Goal: Information Seeking & Learning: Learn about a topic

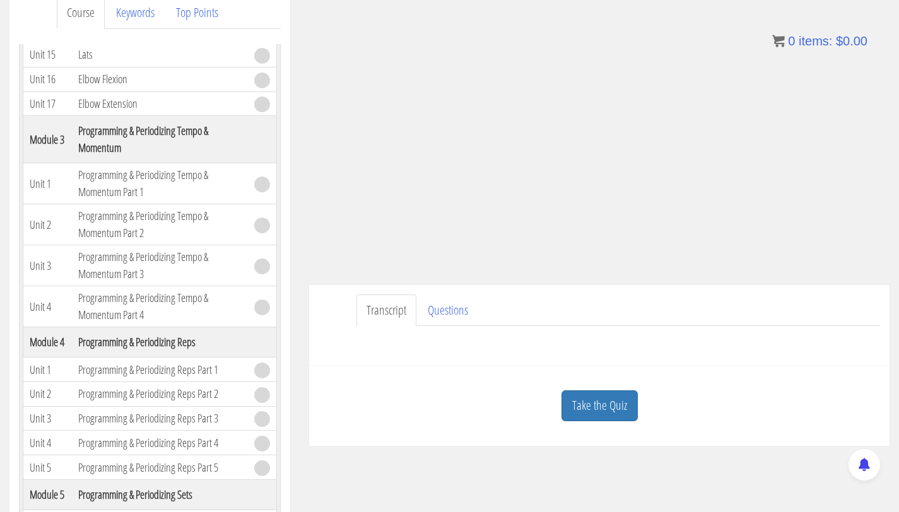
scroll to position [187, 0]
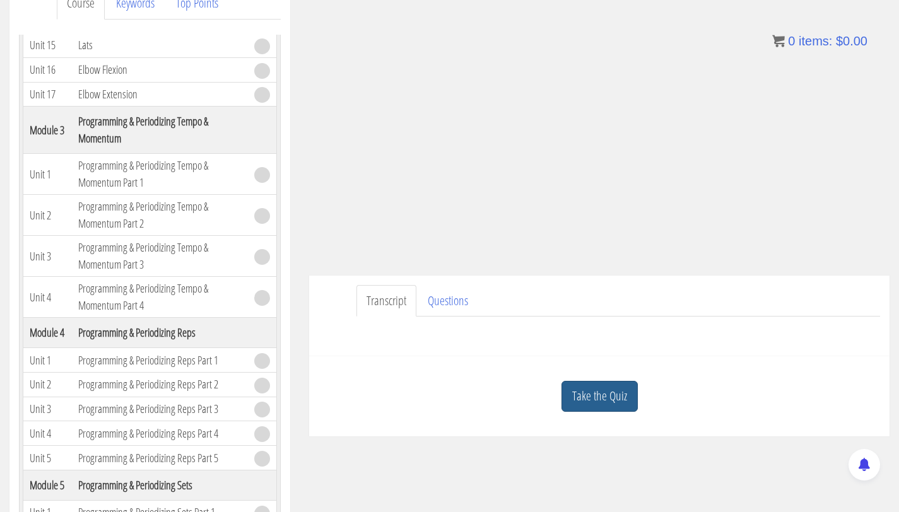
click at [591, 394] on link "Take the Quiz" at bounding box center [599, 396] width 76 height 31
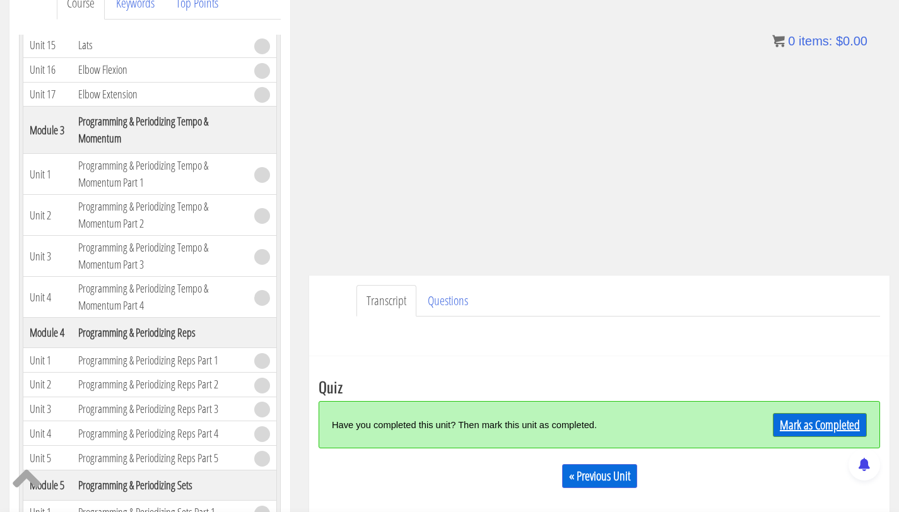
click at [818, 426] on link "Mark as Completed" at bounding box center [820, 425] width 94 height 24
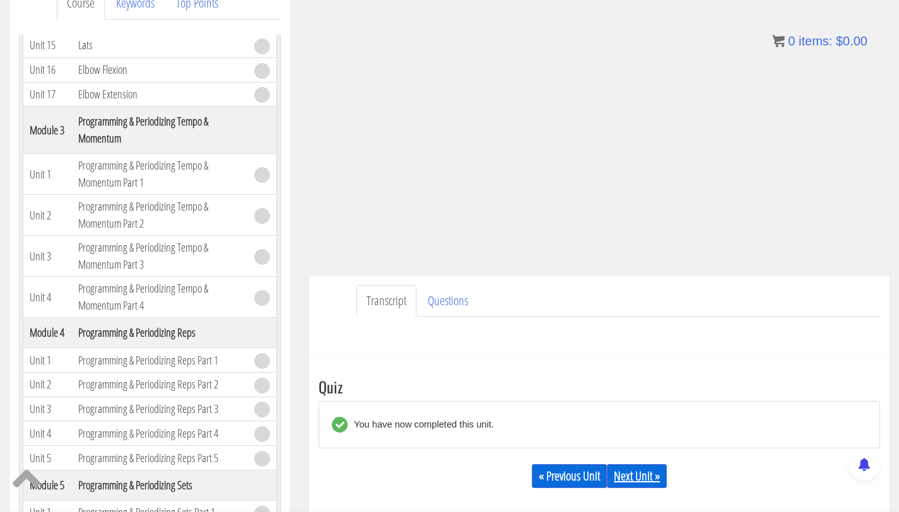
click at [629, 476] on link "Next Unit »" at bounding box center [637, 476] width 60 height 24
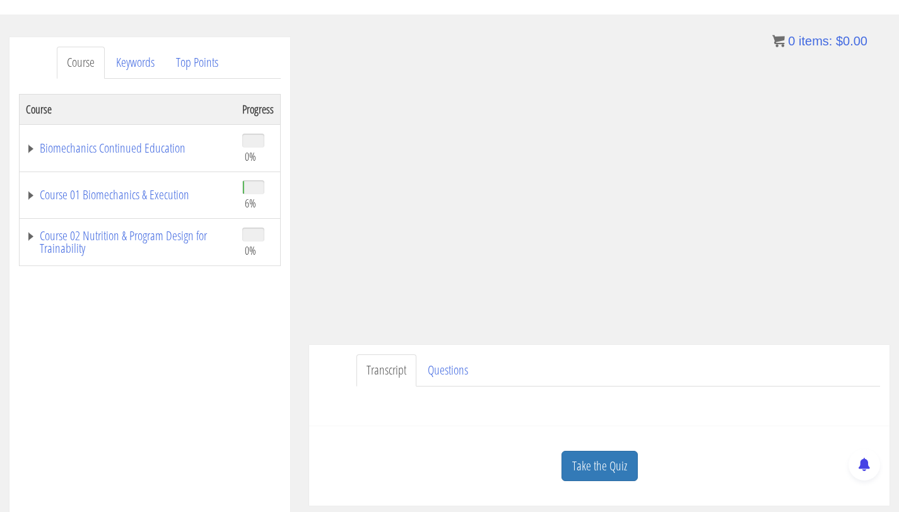
scroll to position [118, 0]
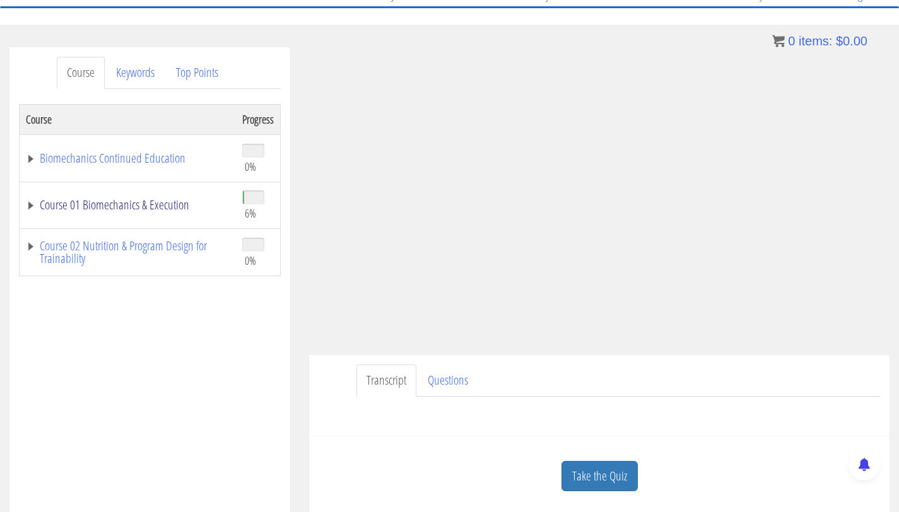
click at [81, 204] on link "Course 01 Biomechanics & Execution" at bounding box center [128, 205] width 204 height 13
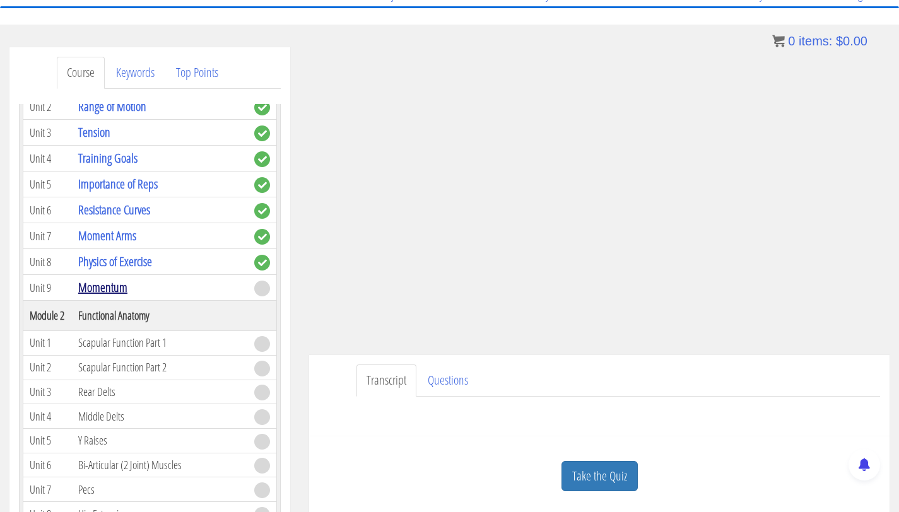
scroll to position [200, 0]
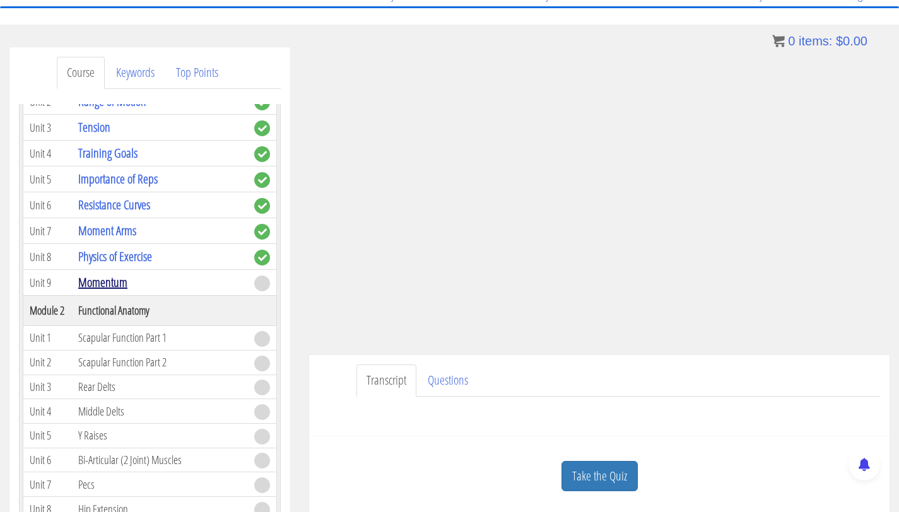
click at [97, 283] on link "Momentum" at bounding box center [102, 282] width 49 height 17
click at [84, 285] on link "Momentum" at bounding box center [102, 282] width 49 height 17
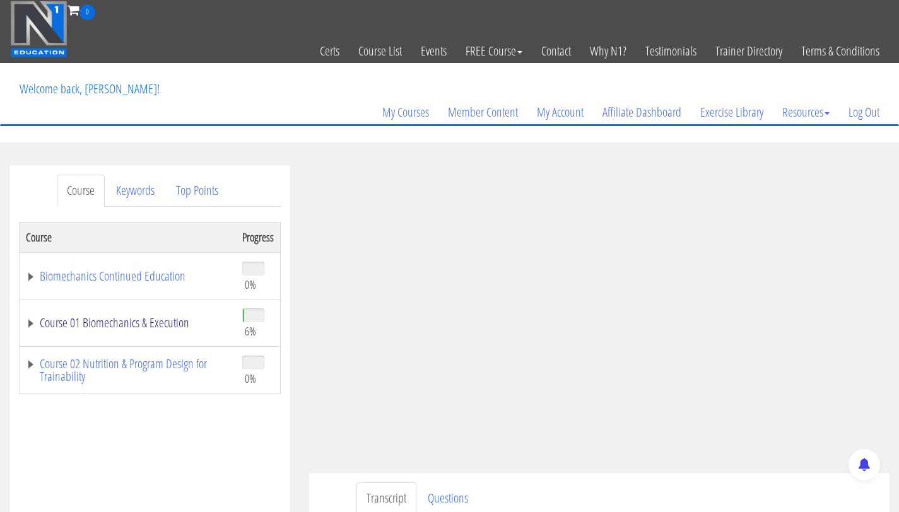
click at [98, 320] on link "Course 01 Biomechanics & Execution" at bounding box center [128, 323] width 204 height 13
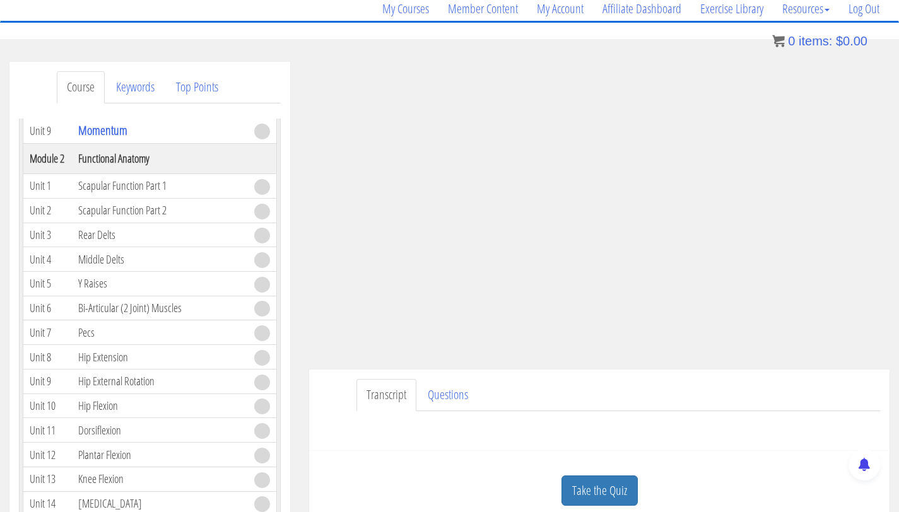
scroll to position [358, 0]
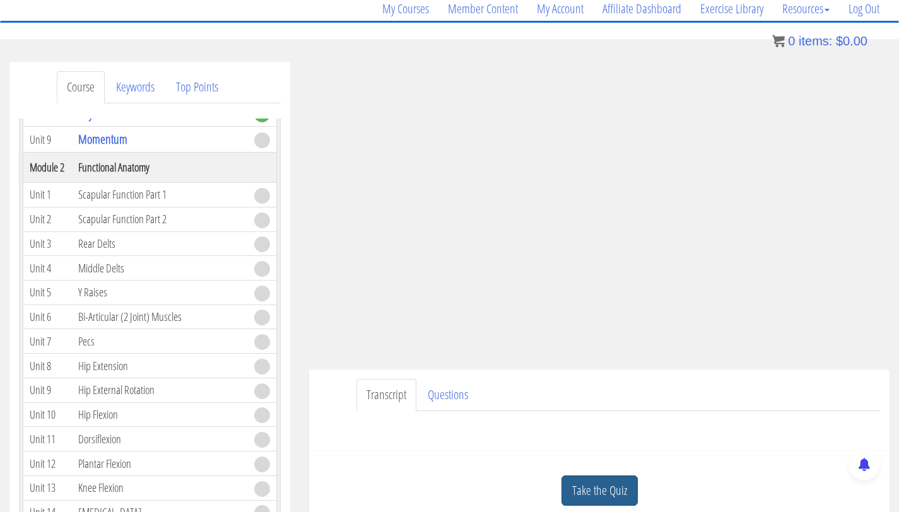
click at [589, 481] on link "Take the Quiz" at bounding box center [599, 491] width 76 height 31
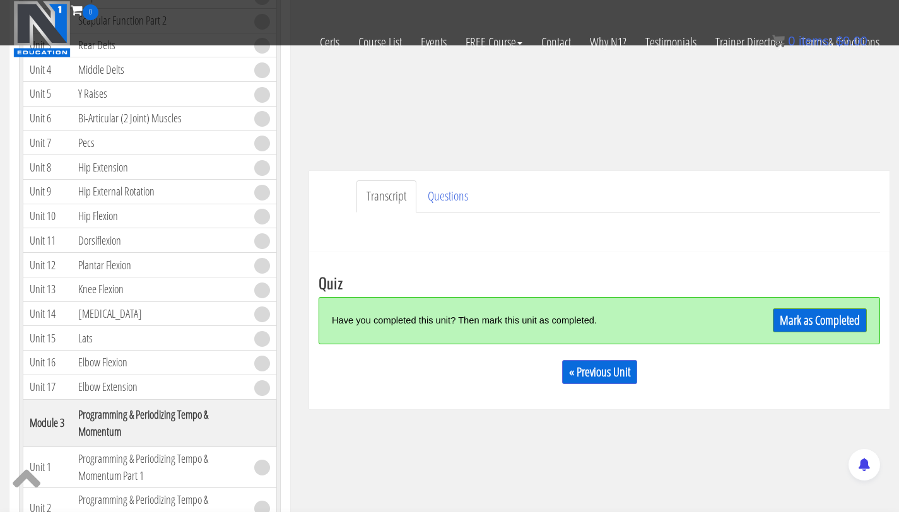
scroll to position [295, 0]
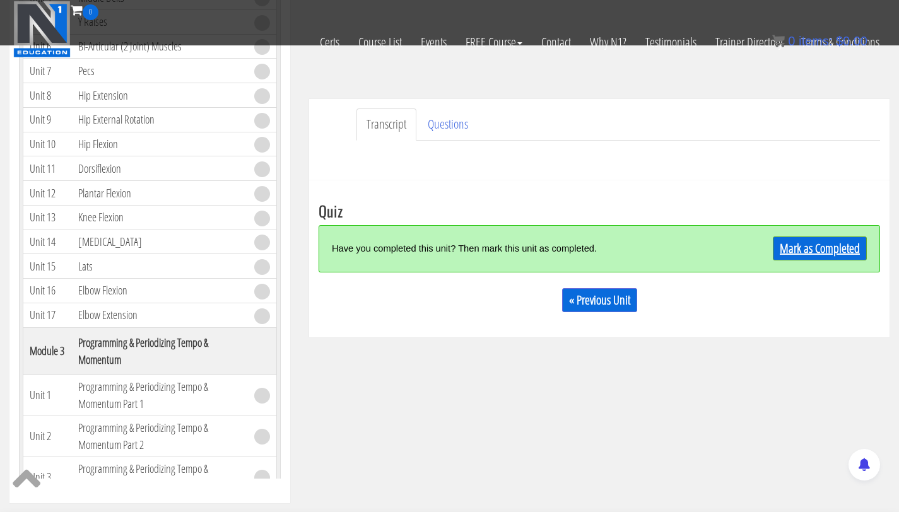
click at [822, 244] on link "Mark as Completed" at bounding box center [820, 248] width 94 height 24
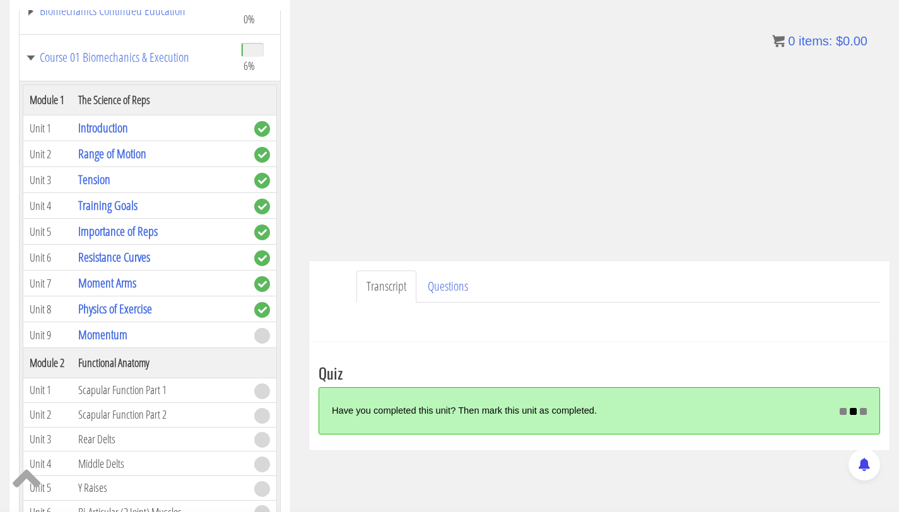
scroll to position [0, 0]
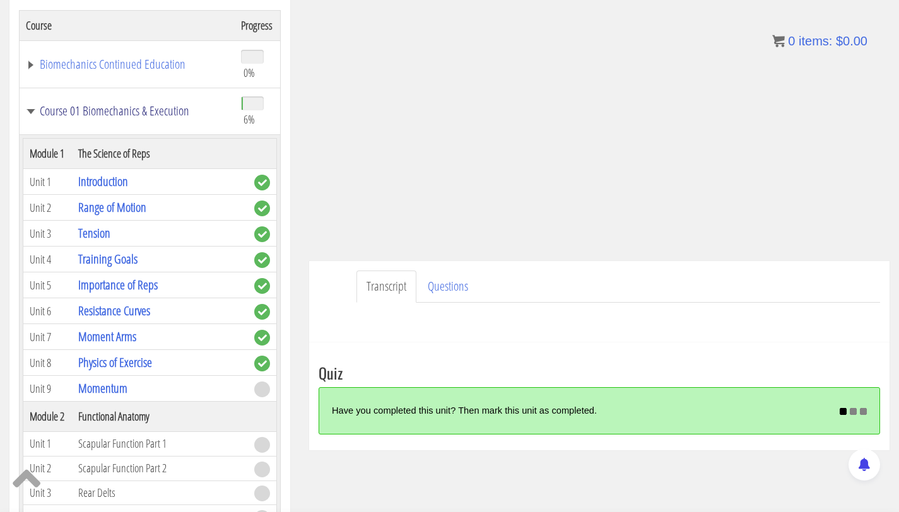
click at [127, 112] on link "Course 01 Biomechanics & Execution" at bounding box center [127, 111] width 202 height 13
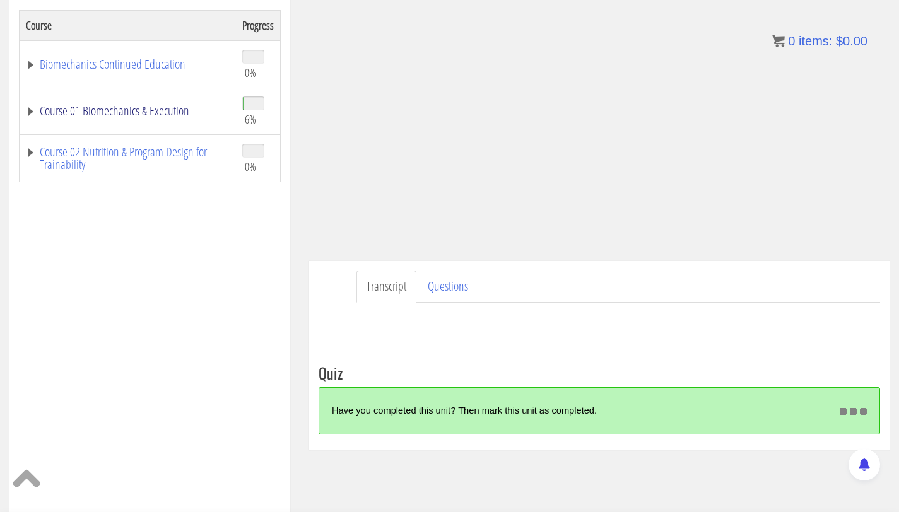
click at [127, 112] on link "Course 01 Biomechanics & Execution" at bounding box center [128, 111] width 204 height 13
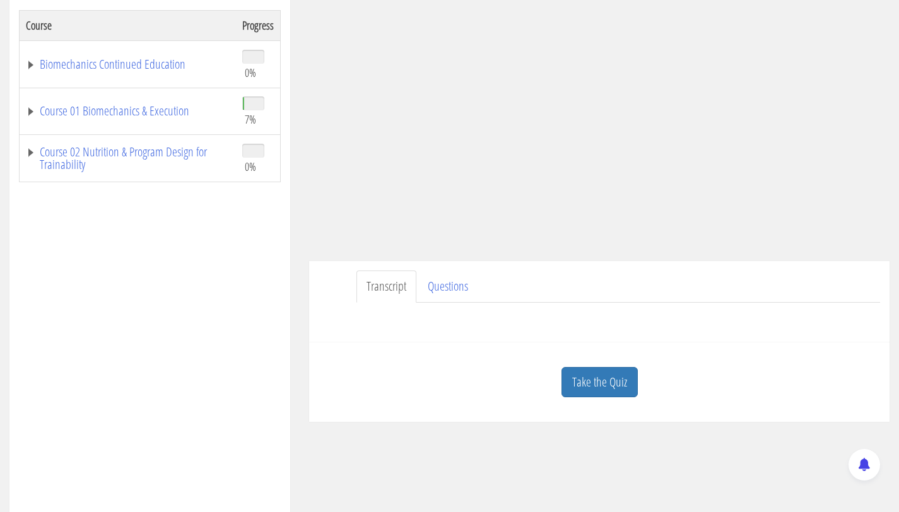
click at [143, 99] on td "Course 01 Biomechanics & Execution" at bounding box center [128, 111] width 217 height 47
click at [147, 112] on link "Course 01 Biomechanics & Execution" at bounding box center [128, 111] width 204 height 13
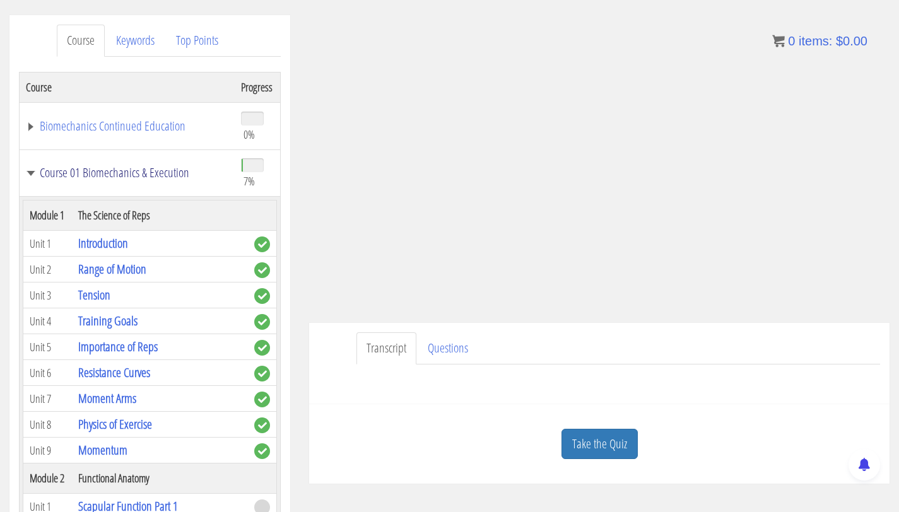
scroll to position [141, 0]
